Goal: Entertainment & Leisure: Consume media (video, audio)

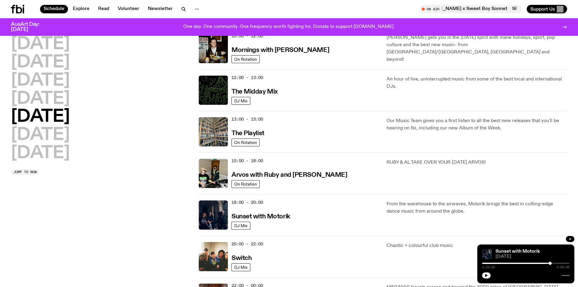
scroll to position [108, 0]
click at [223, 214] on img at bounding box center [213, 214] width 29 height 29
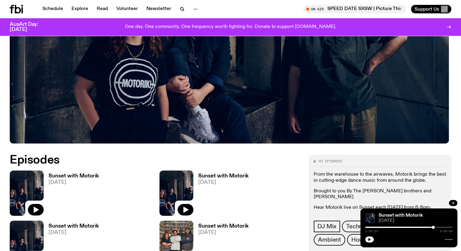
scroll to position [239, 0]
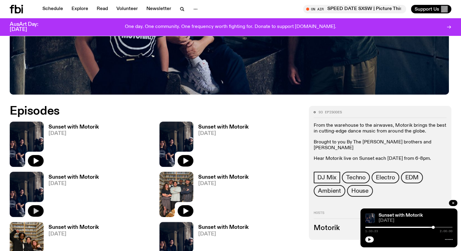
click at [39, 208] on icon "button" at bounding box center [36, 211] width 5 height 6
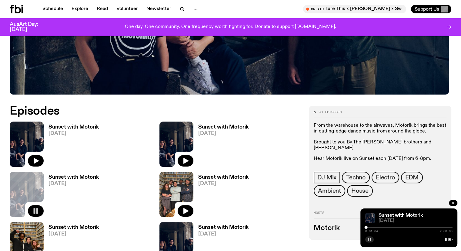
click at [369, 239] on icon "button" at bounding box center [370, 239] width 4 height 4
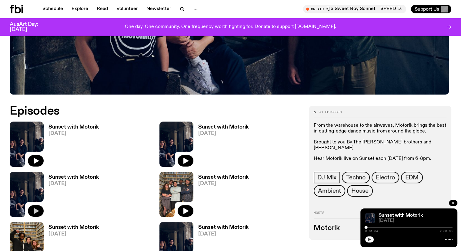
click at [366, 241] on button "button" at bounding box center [369, 239] width 8 height 6
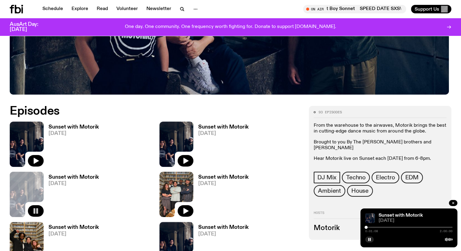
click at [370, 227] on div "0:01:08 2:00:00" at bounding box center [408, 228] width 87 height 7
click at [371, 227] on div at bounding box center [408, 226] width 87 height 1
click at [372, 236] on button "button" at bounding box center [369, 239] width 8 height 6
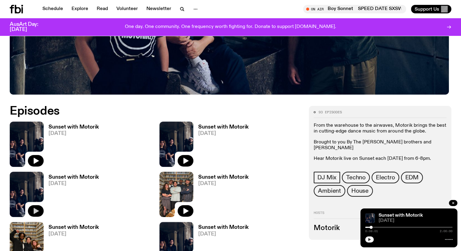
click at [368, 240] on icon "button" at bounding box center [370, 239] width 4 height 4
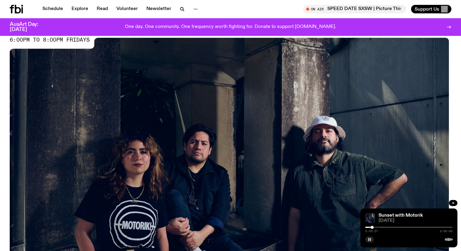
scroll to position [87, 0]
